Goal: Task Accomplishment & Management: Manage account settings

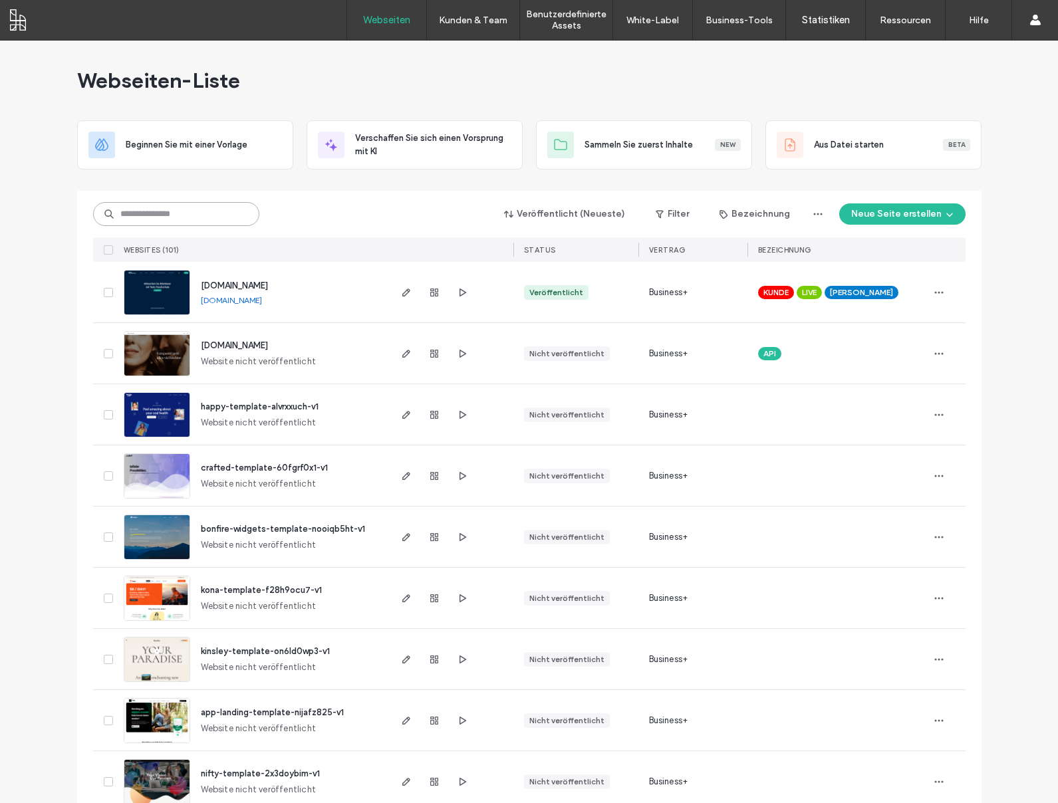
click at [205, 220] on input at bounding box center [176, 214] width 166 height 24
click at [205, 223] on input at bounding box center [176, 214] width 166 height 24
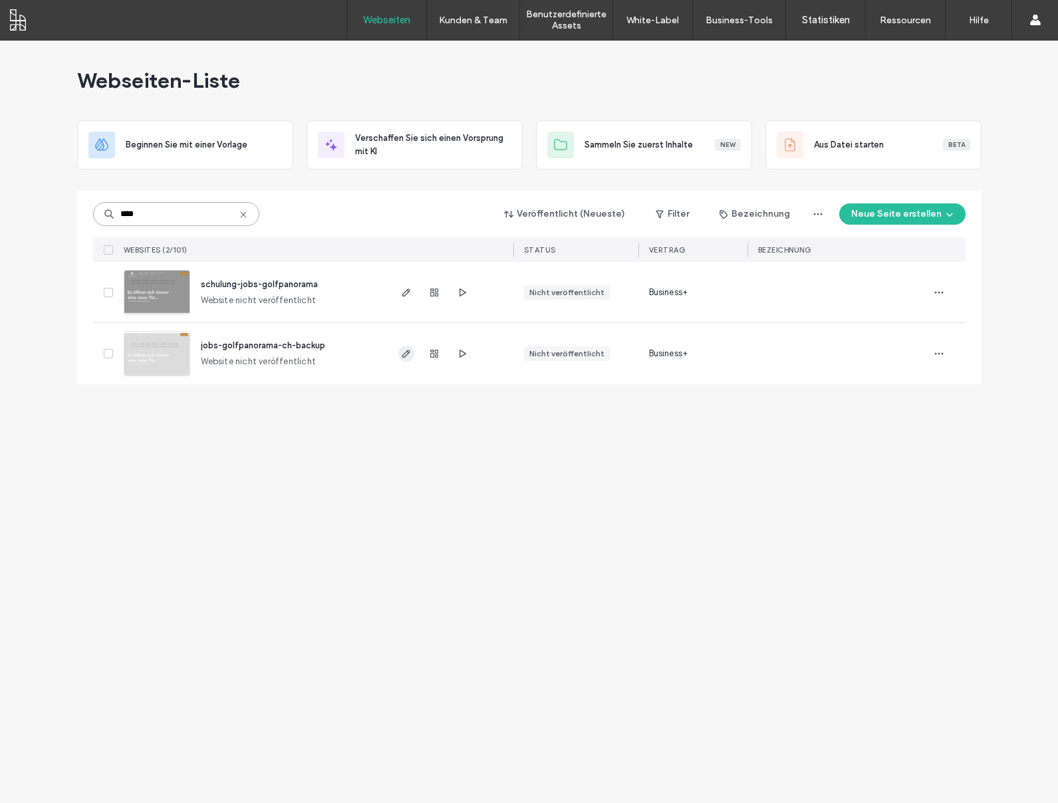
type input "****"
click at [410, 355] on icon "button" at bounding box center [406, 354] width 11 height 11
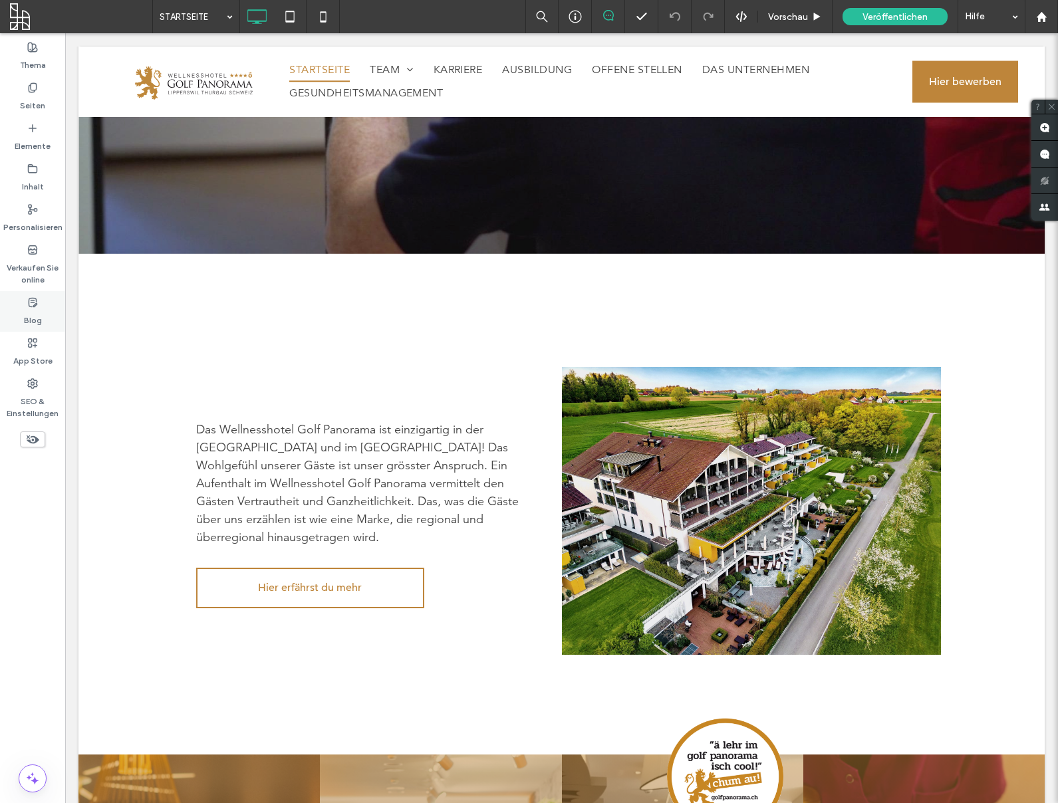
scroll to position [396, 0]
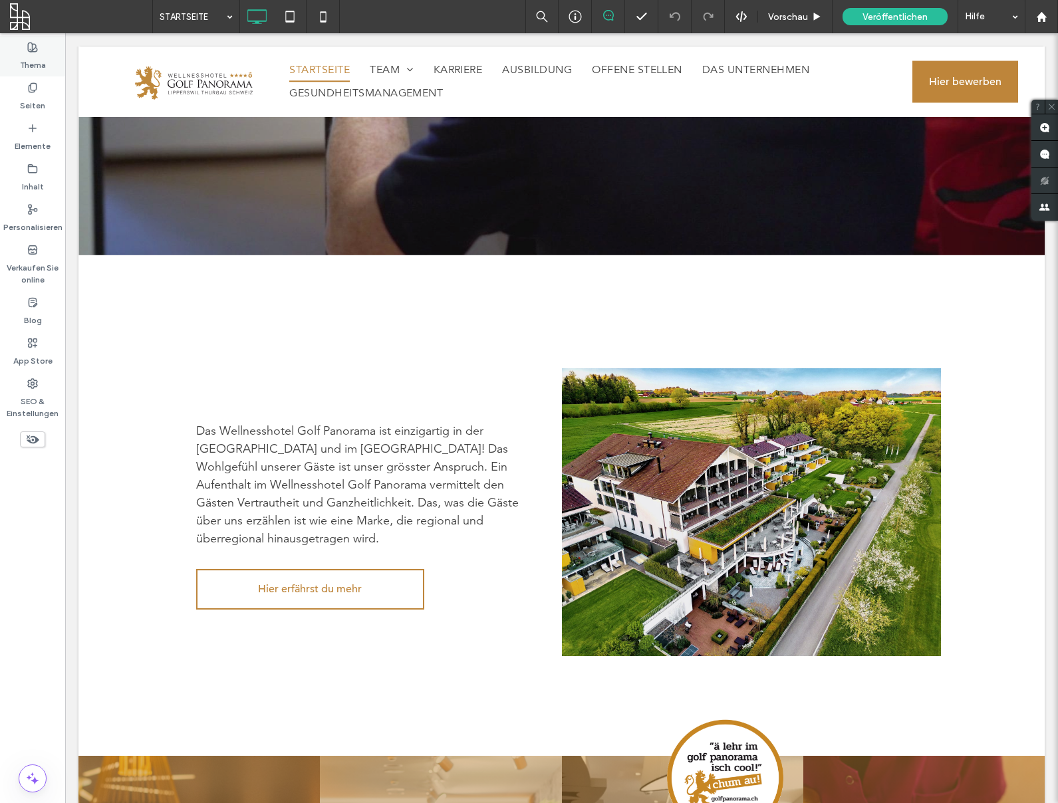
click at [44, 57] on label "Thema" at bounding box center [33, 62] width 26 height 19
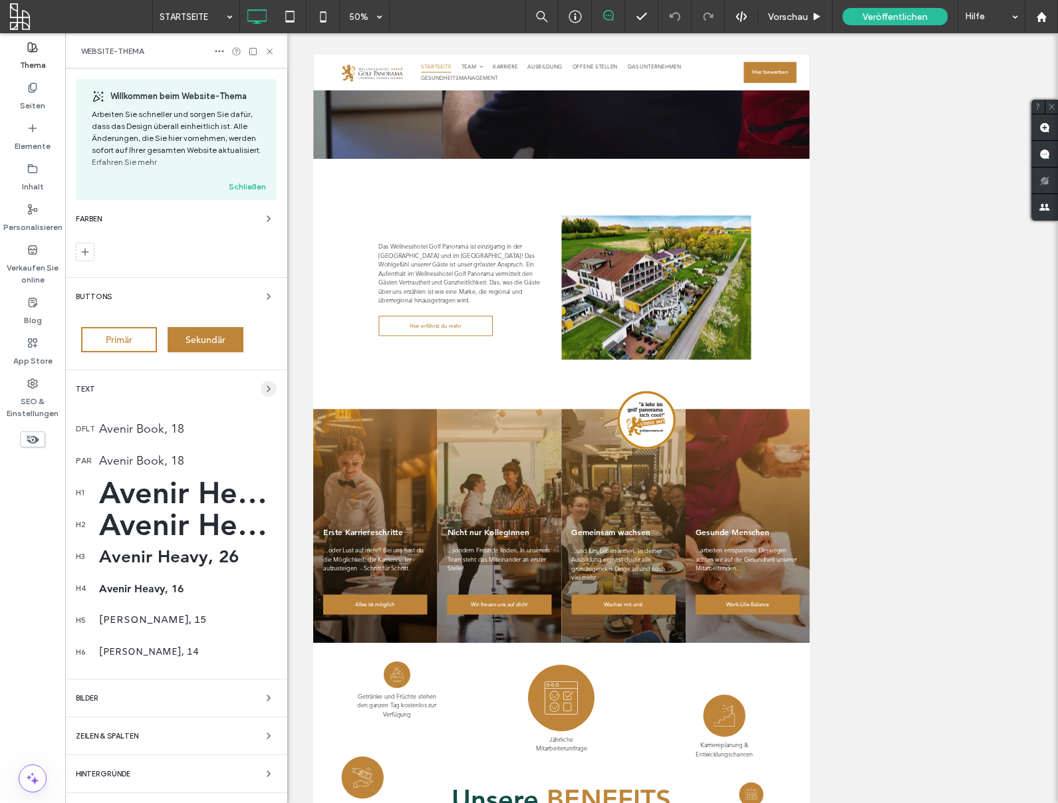
click at [265, 396] on span "button" at bounding box center [269, 389] width 16 height 16
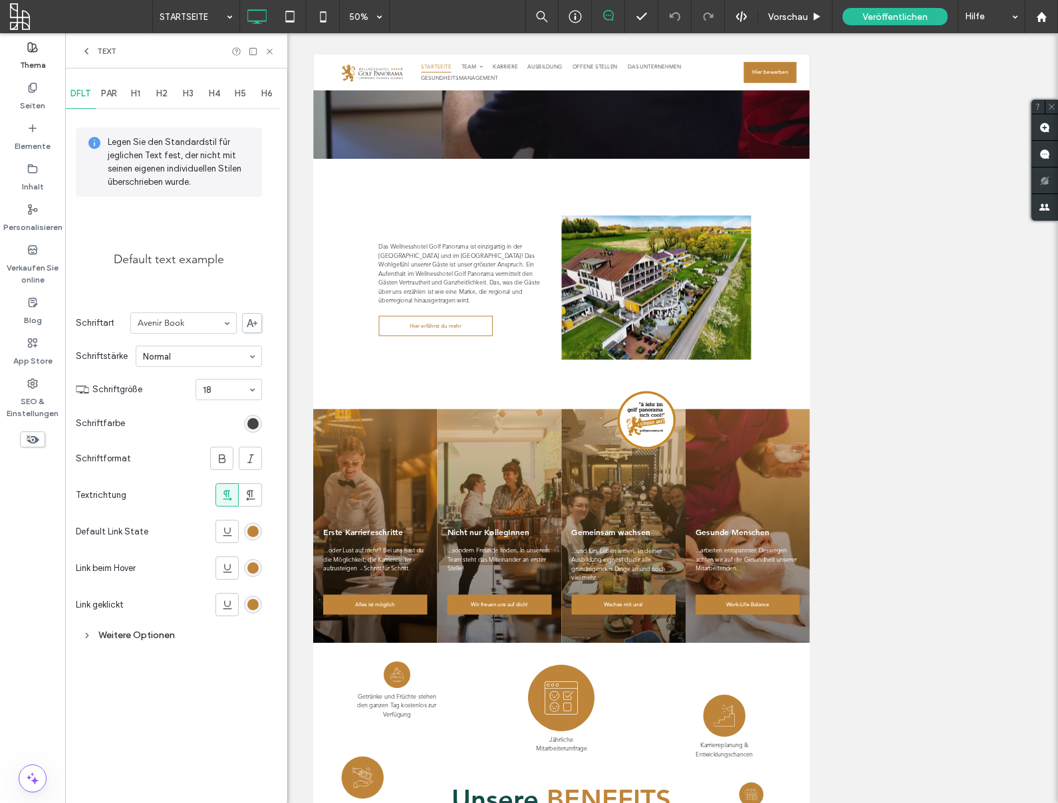
click at [252, 328] on span at bounding box center [252, 323] width 20 height 20
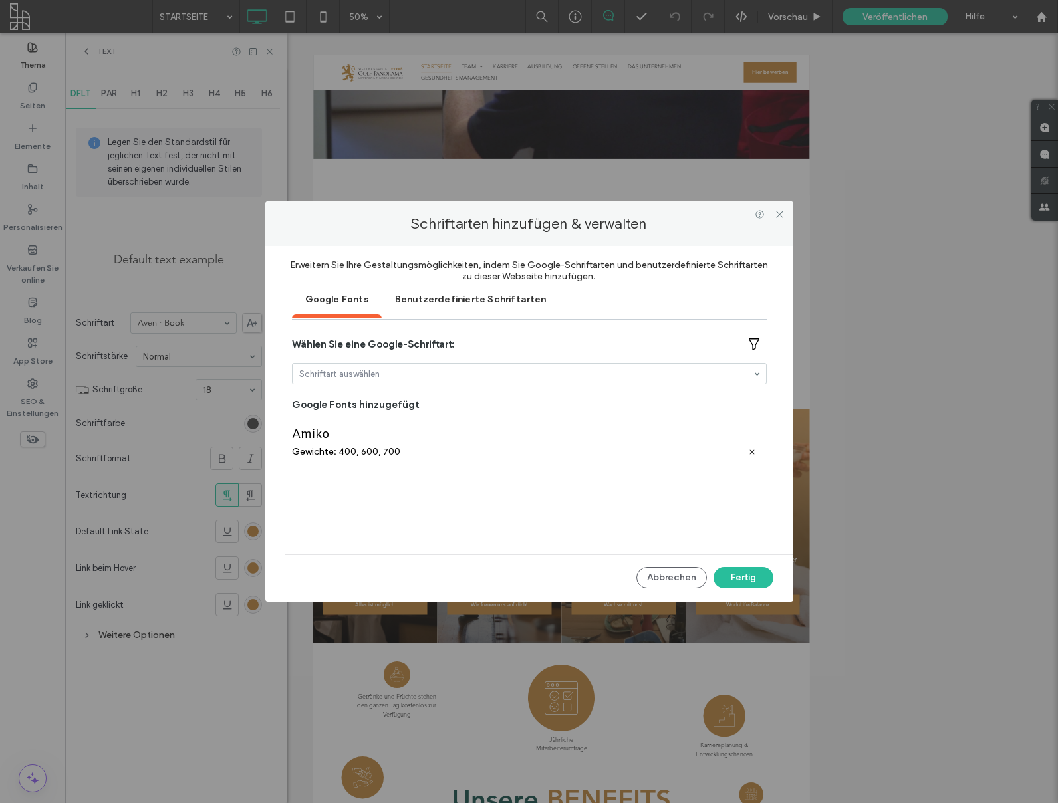
click at [426, 303] on div "Benutzerdefinierte Schriftarten" at bounding box center [471, 298] width 178 height 33
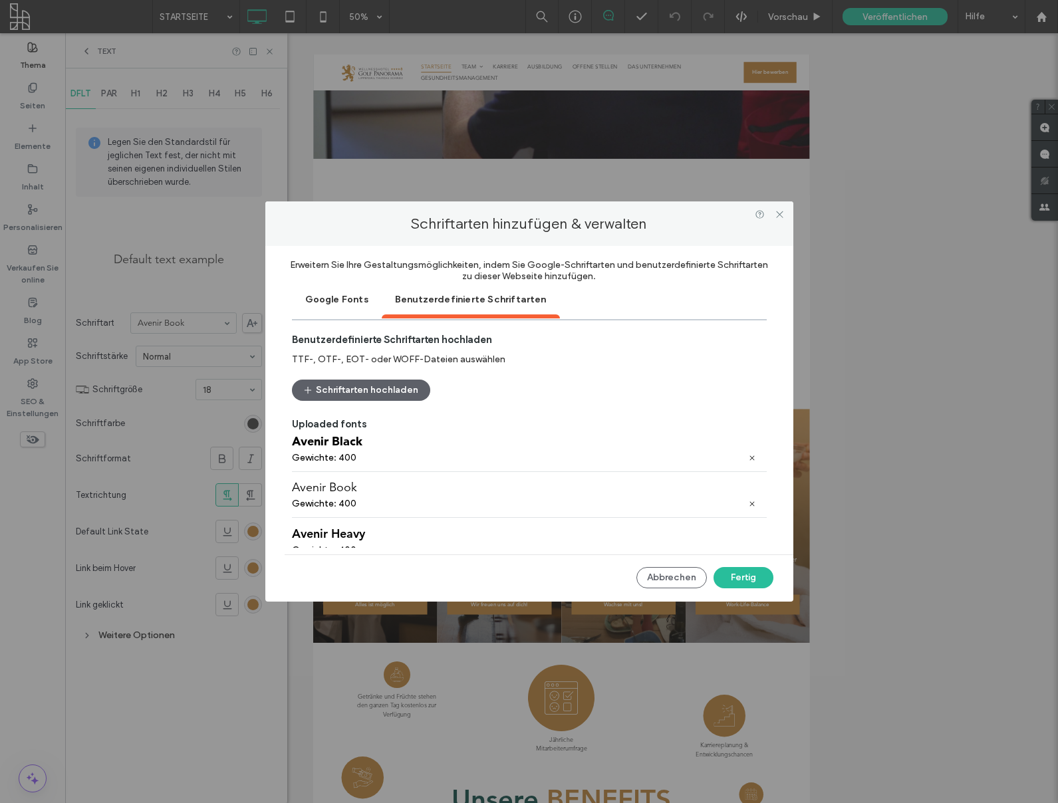
scroll to position [0, 0]
drag, startPoint x: 343, startPoint y: 464, endPoint x: 324, endPoint y: 455, distance: 20.8
click at [342, 464] on div "Avenir Black Gewichte: 400" at bounding box center [529, 460] width 475 height 46
click at [321, 450] on div "Avenir Black" at bounding box center [529, 452] width 475 height 15
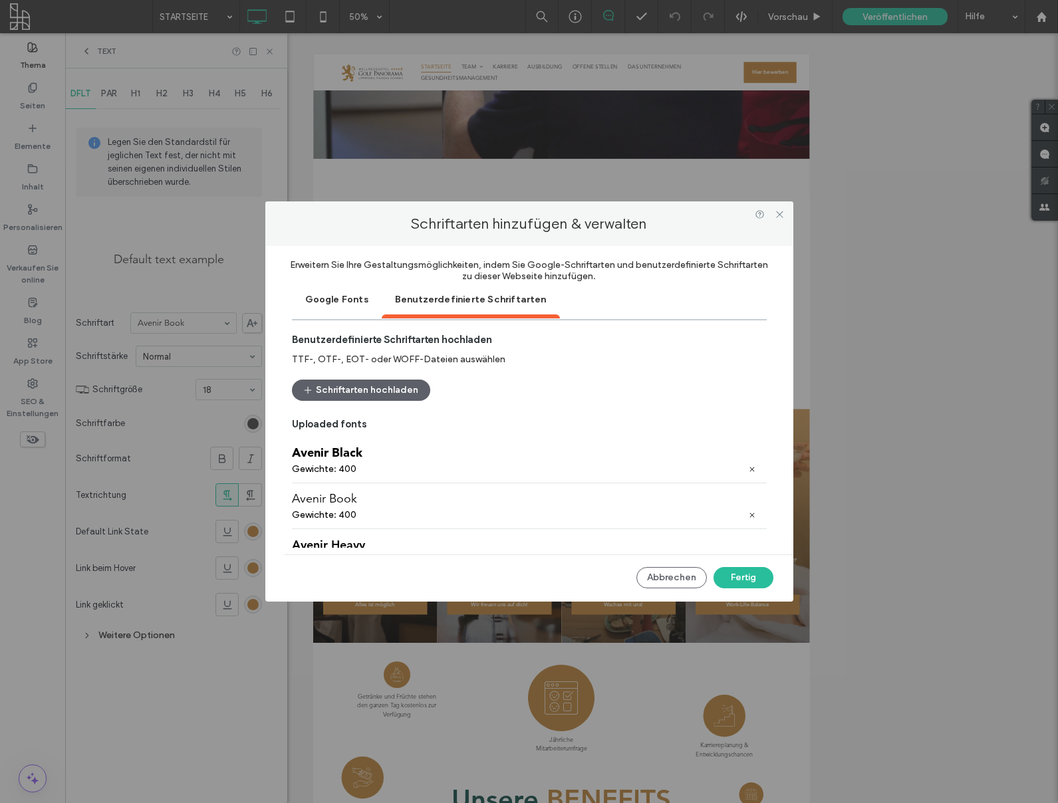
click at [335, 453] on div "Avenir Black" at bounding box center [529, 452] width 475 height 15
click at [655, 577] on button "Abbrechen" at bounding box center [672, 577] width 71 height 21
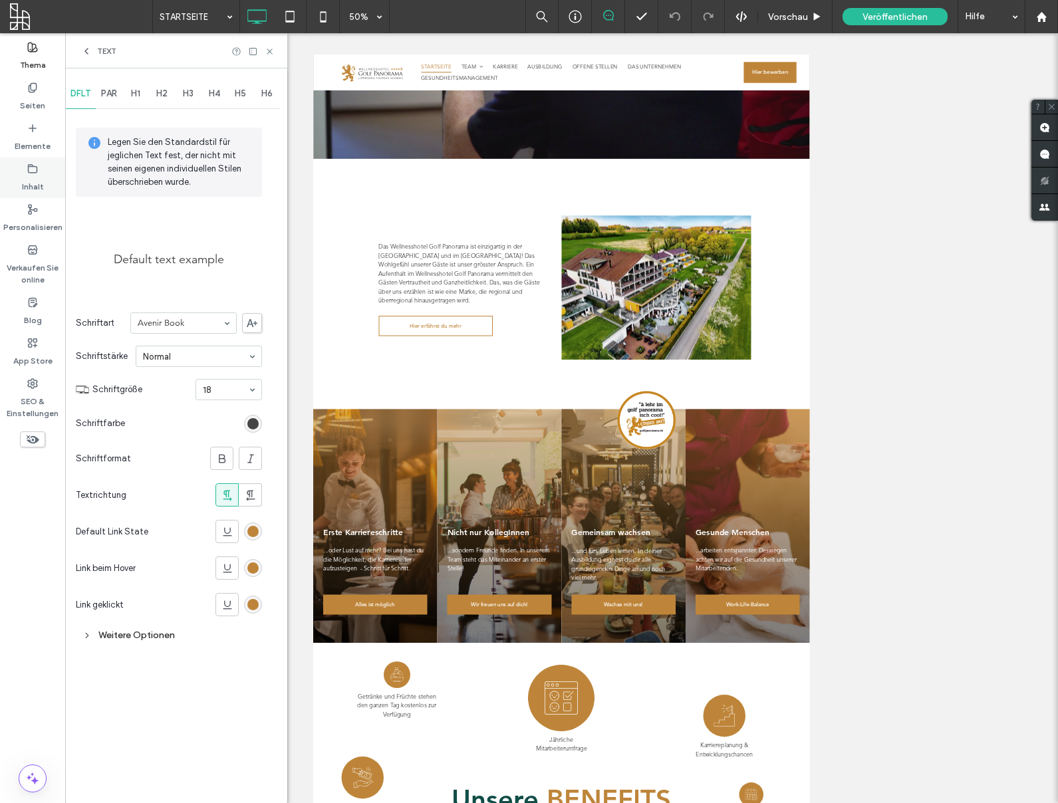
click at [20, 180] on div "Inhalt" at bounding box center [32, 178] width 65 height 41
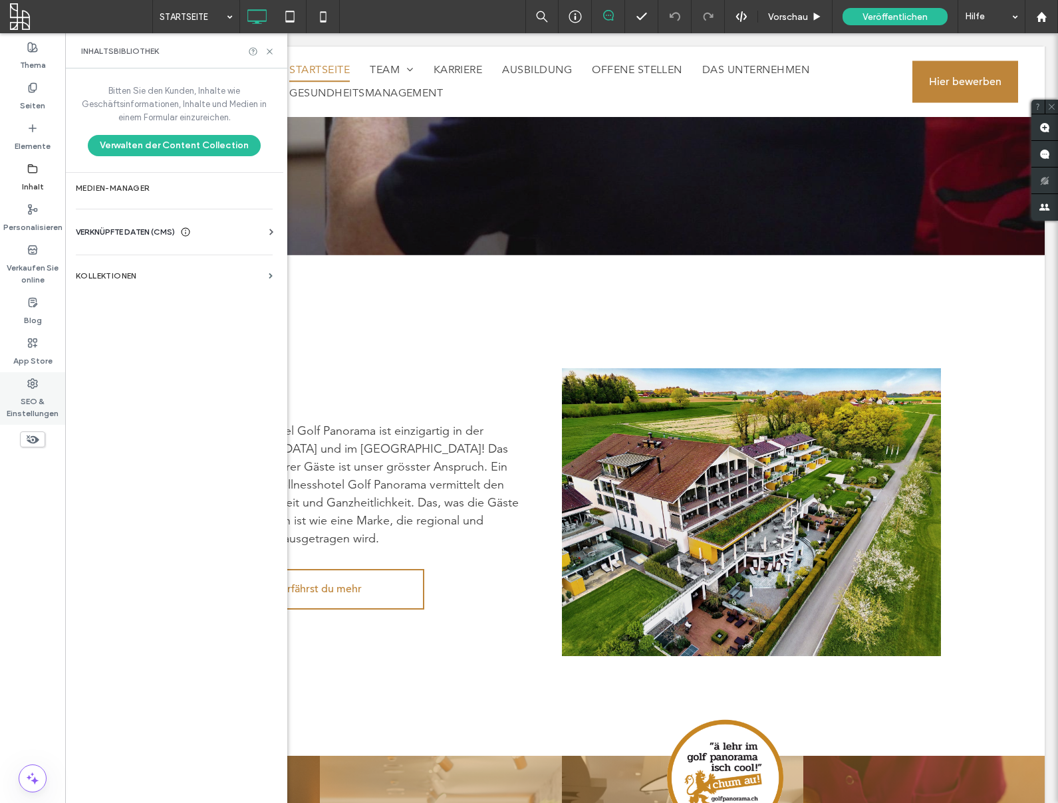
click at [35, 394] on label "SEO & Einstellungen" at bounding box center [32, 404] width 65 height 31
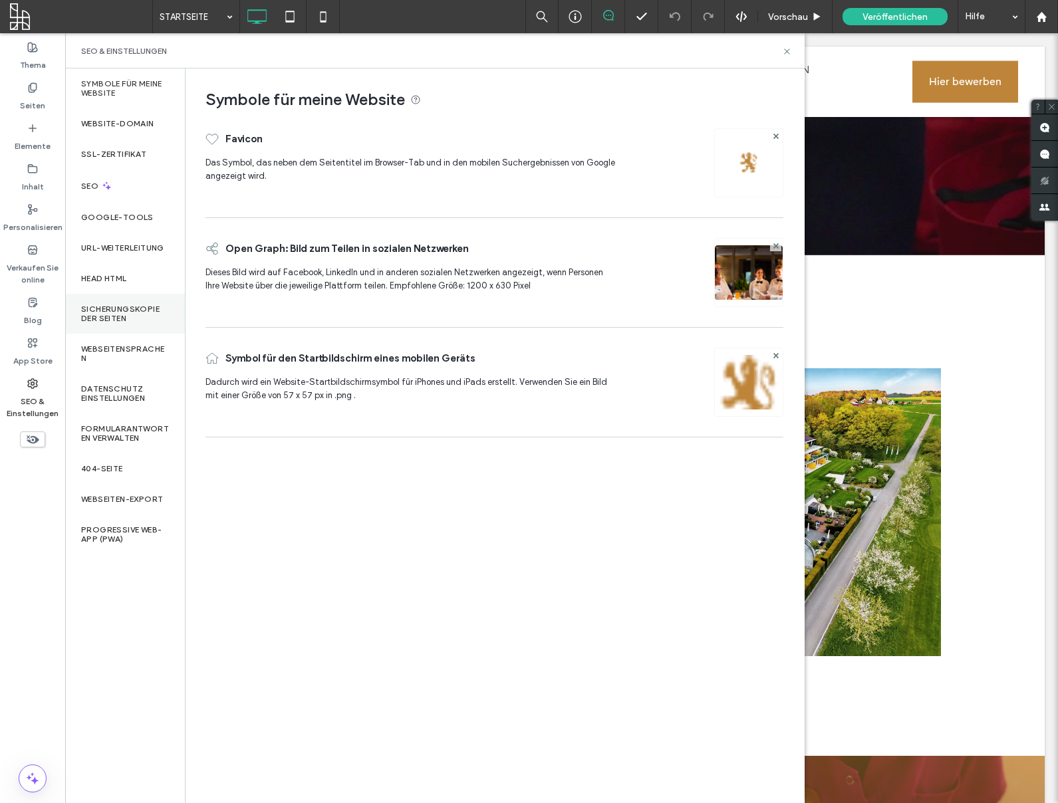
click at [127, 311] on label "Sicherungskopie der Seiten" at bounding box center [125, 314] width 88 height 19
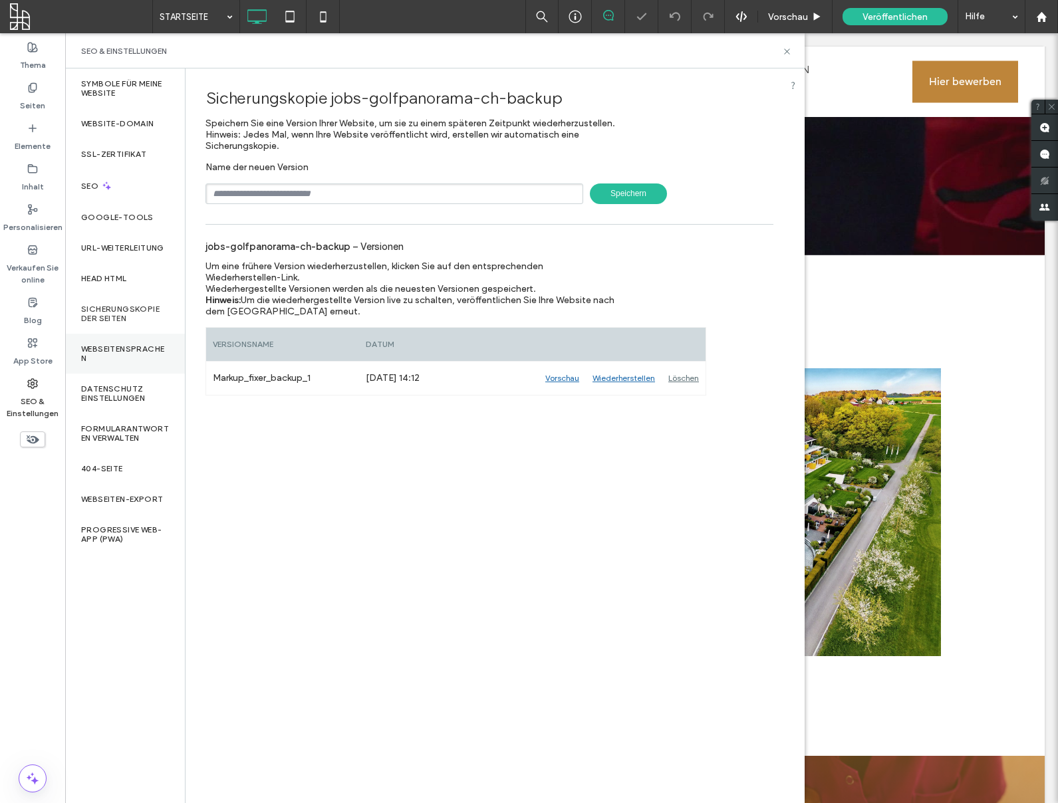
click at [142, 349] on label "Webseitensprachen" at bounding box center [125, 354] width 88 height 19
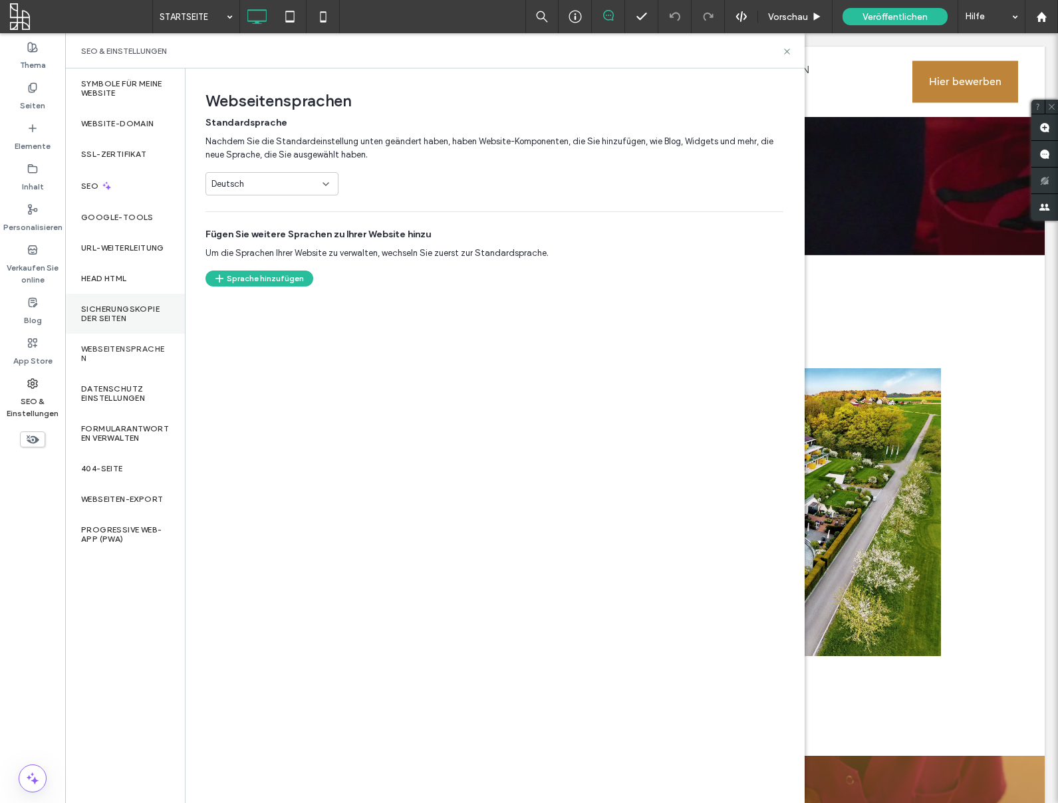
click at [152, 315] on label "Sicherungskopie der Seiten" at bounding box center [125, 314] width 88 height 19
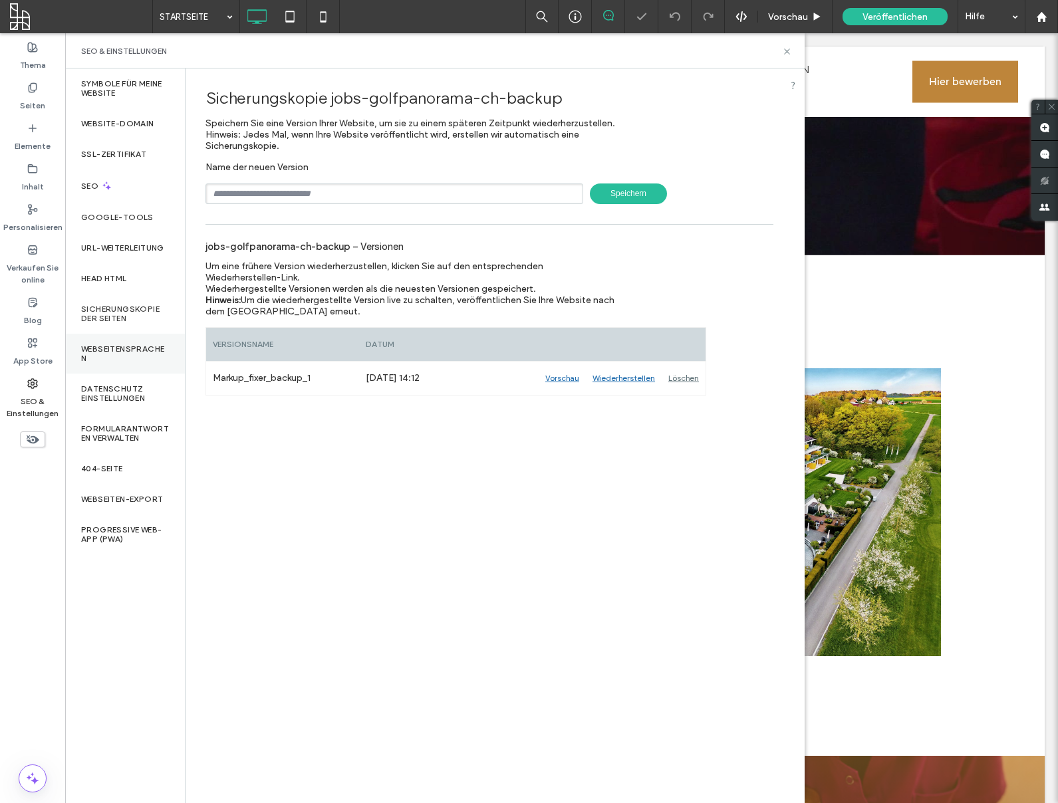
click at [154, 354] on label "Webseitensprachen" at bounding box center [125, 354] width 88 height 19
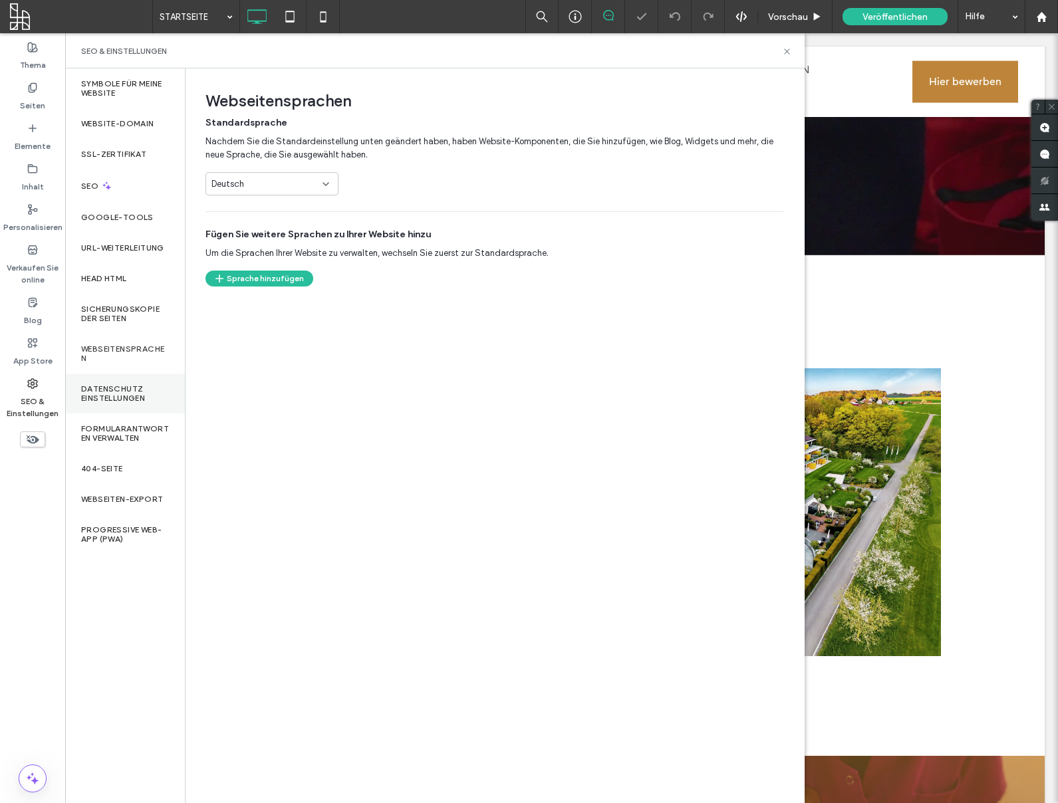
click at [144, 386] on label "Datenschutz einstellungen" at bounding box center [125, 393] width 88 height 19
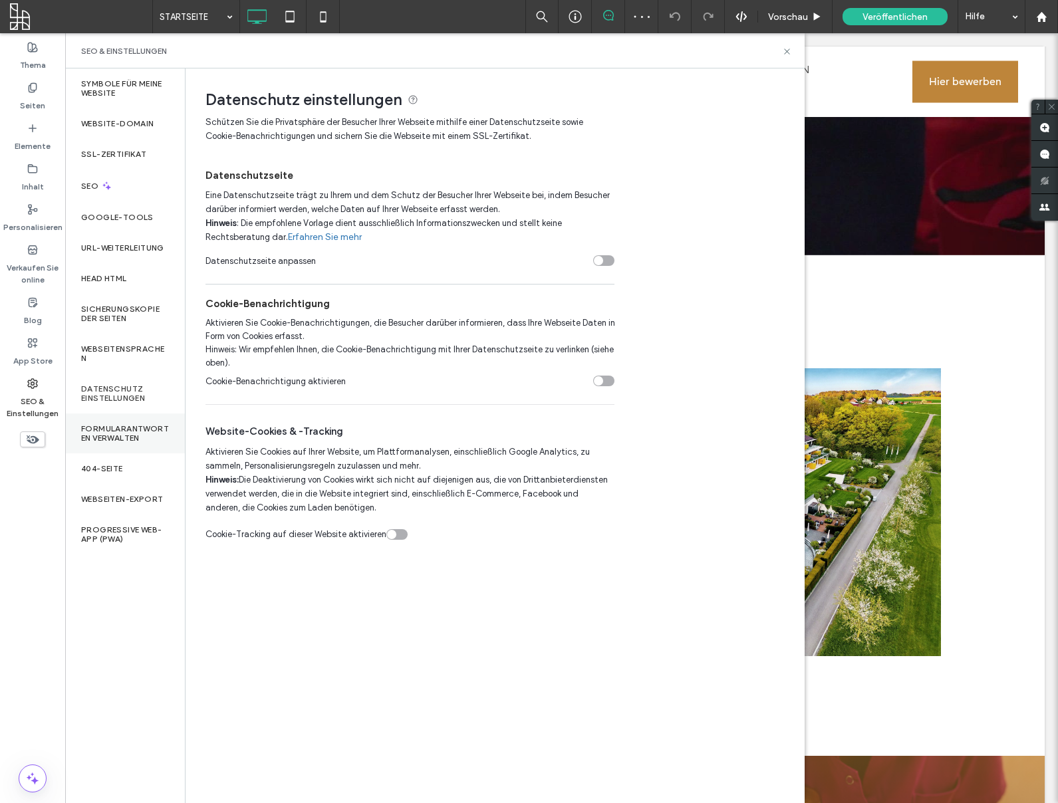
drag, startPoint x: 136, startPoint y: 434, endPoint x: 134, endPoint y: 443, distance: 8.9
click at [136, 437] on label "Formularantworten verwalten" at bounding box center [125, 433] width 88 height 19
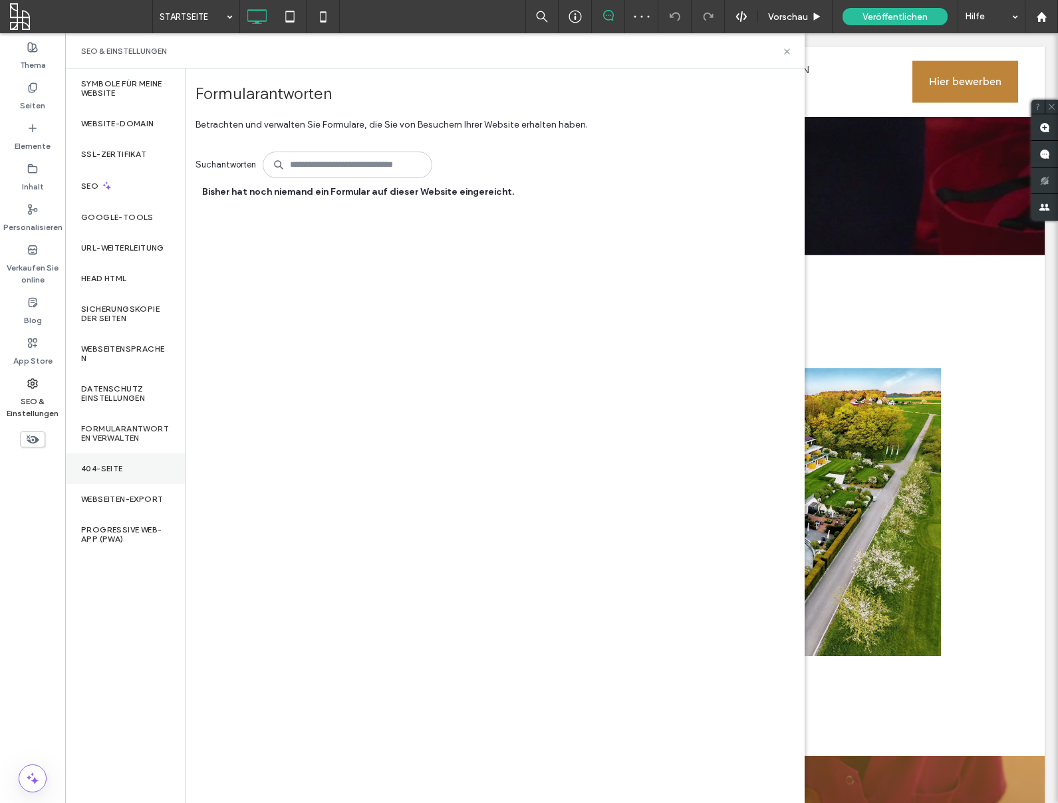
click at [129, 476] on div "404-Seite" at bounding box center [125, 469] width 120 height 31
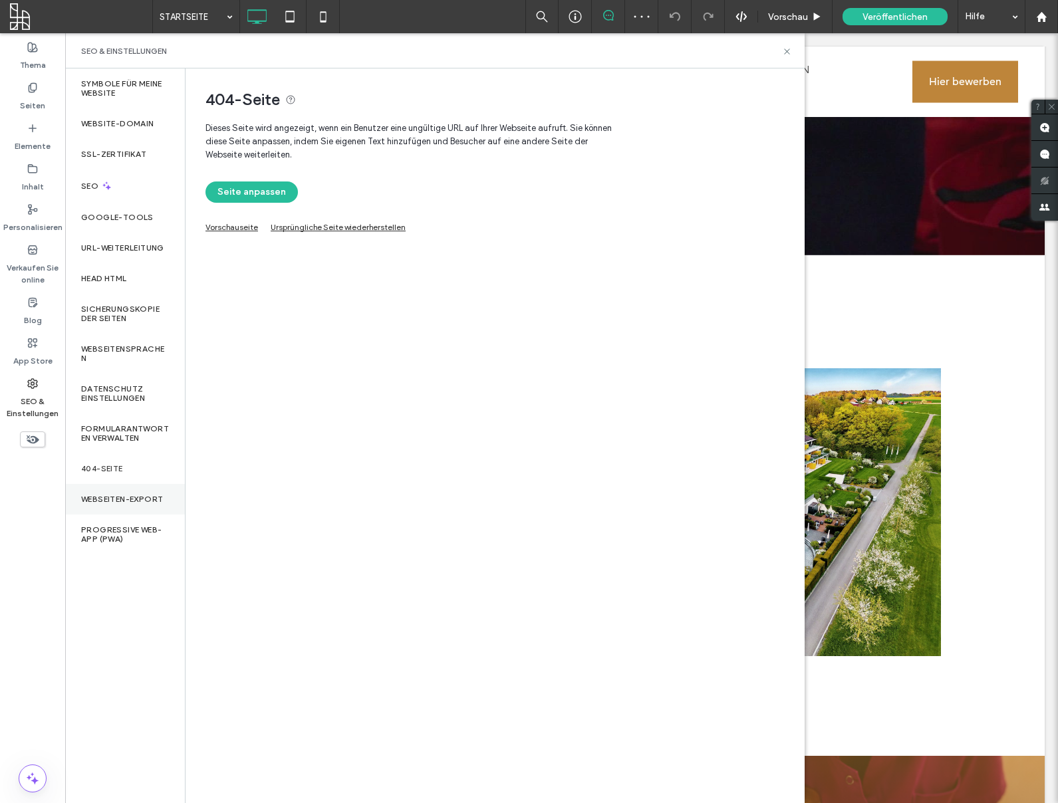
click at [129, 498] on label "Webseiten-Export" at bounding box center [122, 499] width 82 height 9
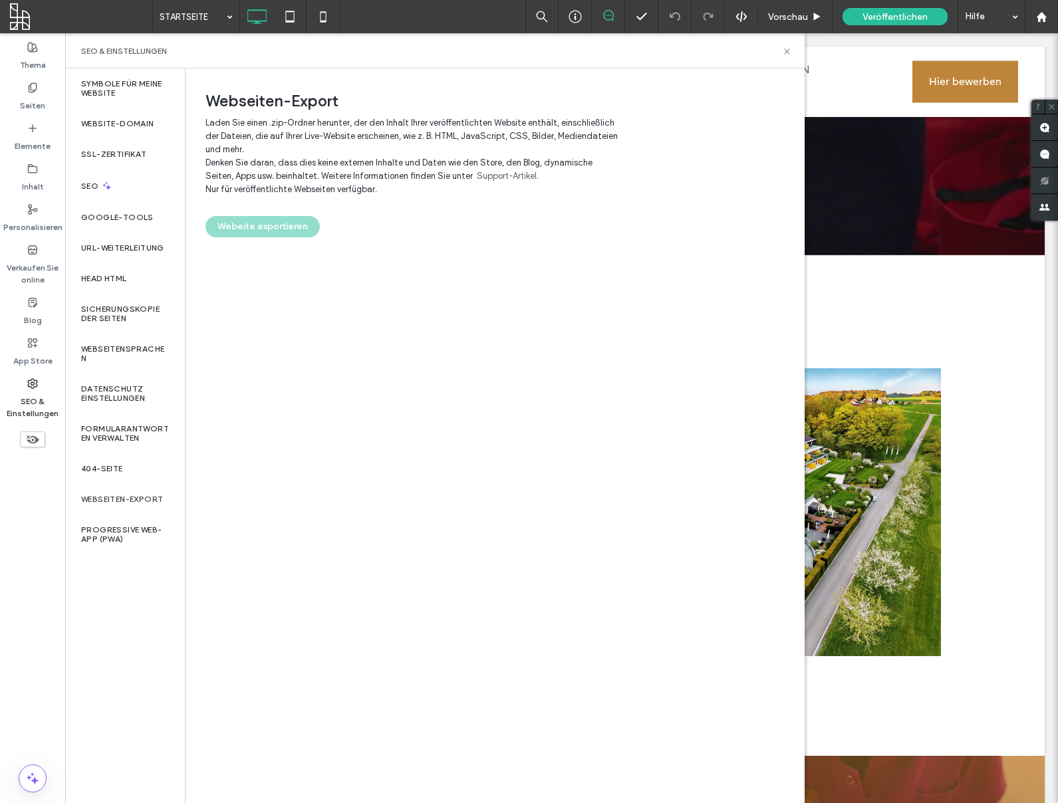
click at [279, 225] on div "Webeite exportieren" at bounding box center [495, 226] width 578 height 21
click at [277, 226] on div "Webeite exportieren" at bounding box center [495, 226] width 578 height 21
click at [40, 63] on label "Thema" at bounding box center [33, 62] width 26 height 19
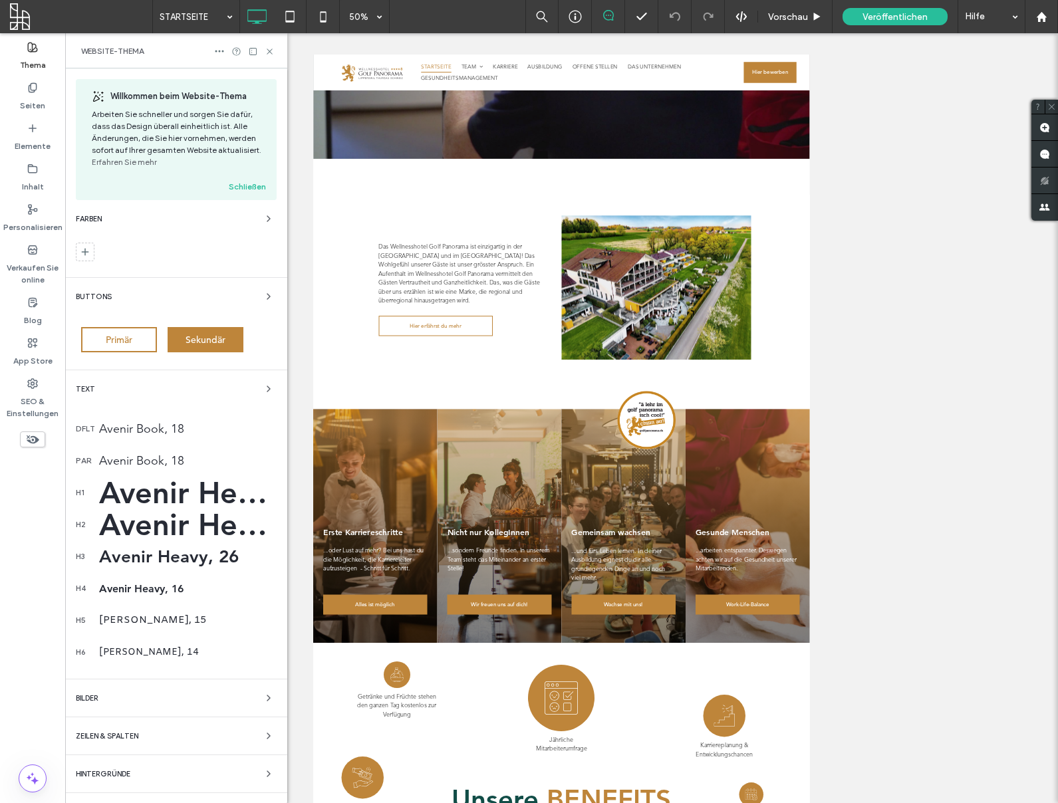
click at [167, 431] on div "Avenir Book, 18" at bounding box center [188, 429] width 178 height 15
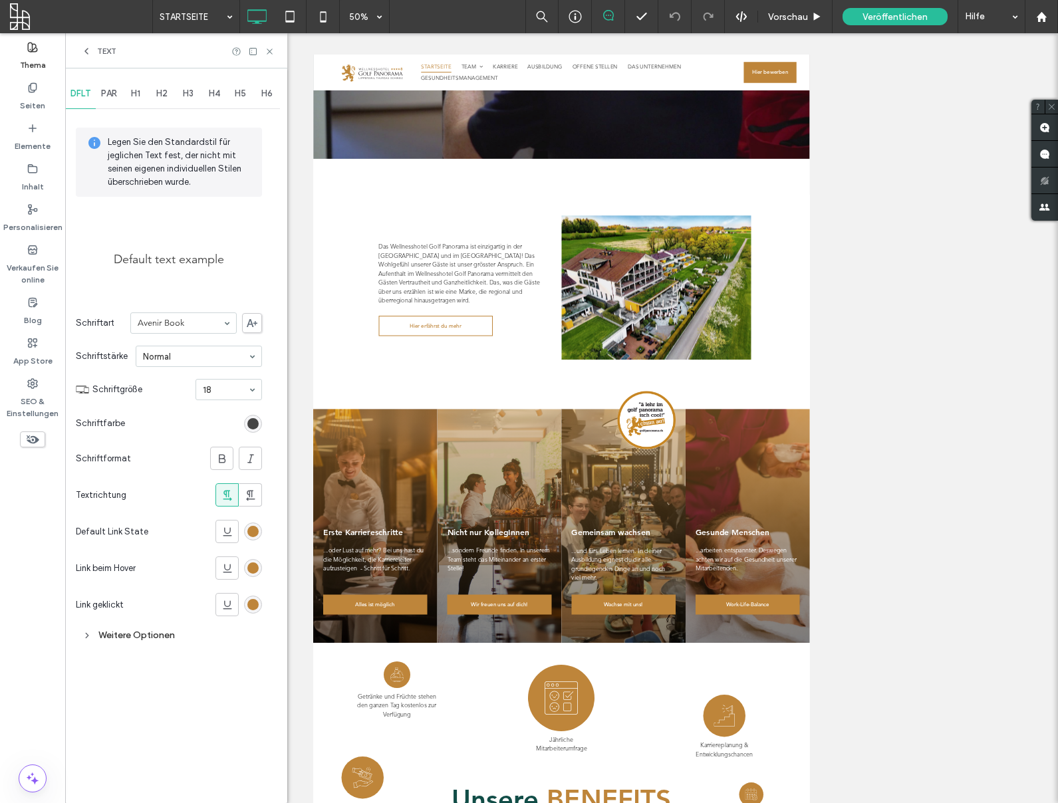
click at [258, 325] on span at bounding box center [252, 323] width 20 height 20
